Goal: Connect with others: Connect with others

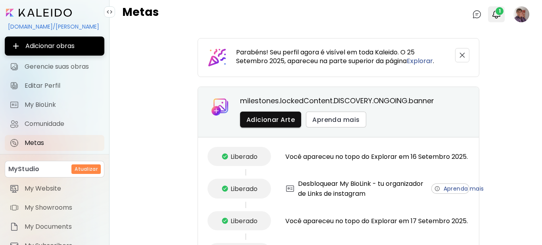
click at [492, 10] on img "button" at bounding box center [497, 15] width 10 height 10
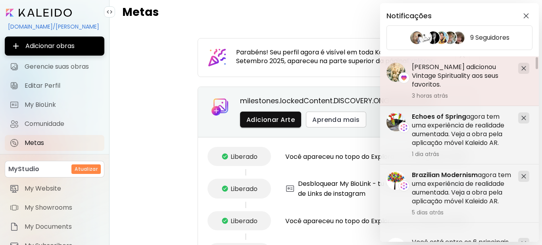
click at [441, 66] on h5 "[PERSON_NAME] adicionou Vintage Spirituality aos seus favoritos." at bounding box center [462, 76] width 100 height 26
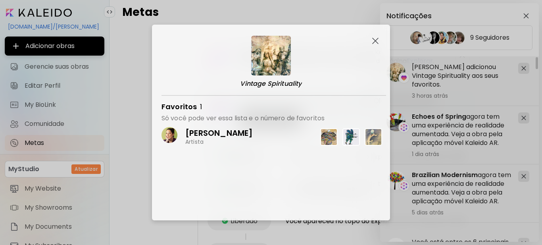
click at [236, 133] on p "[PERSON_NAME]" at bounding box center [218, 133] width 67 height 10
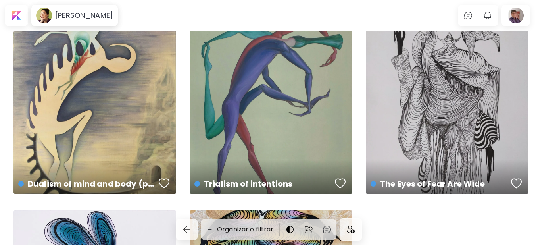
drag, startPoint x: 477, startPoint y: 0, endPoint x: 314, endPoint y: 16, distance: 163.5
click at [284, 12] on body "[PERSON_NAME] 0 0 Organizar e filtrar Dualism of mind and body (part 2) US$ 1,3…" at bounding box center [269, 122] width 538 height 245
click at [492, 17] on img "button" at bounding box center [488, 16] width 10 height 10
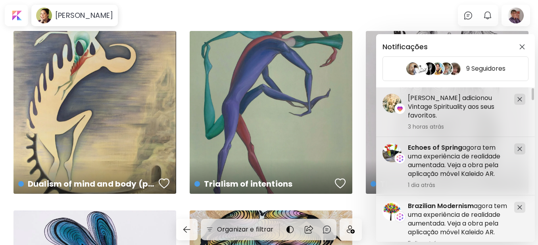
click at [519, 19] on div "Notificações 9 Seguidores Echoes of Spring agora tem uma experiência de realida…" at bounding box center [269, 122] width 538 height 245
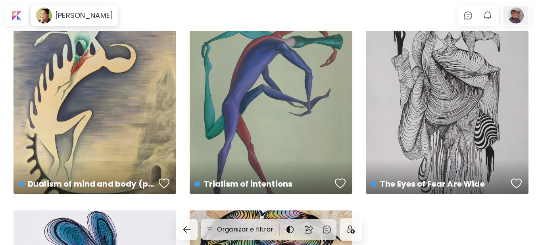
click at [520, 19] on div at bounding box center [515, 15] width 25 height 18
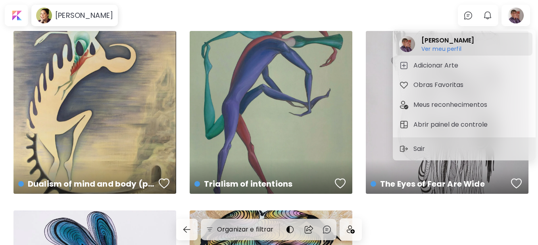
click at [431, 50] on h6 "Ver meu perfil" at bounding box center [448, 48] width 53 height 7
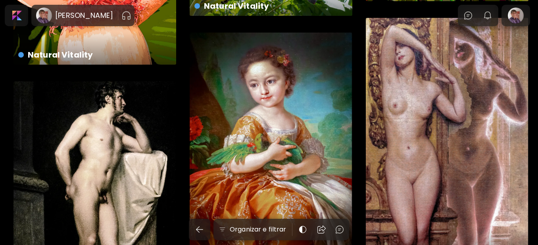
scroll to position [3294, 0]
